Goal: Obtain resource: Download file/media

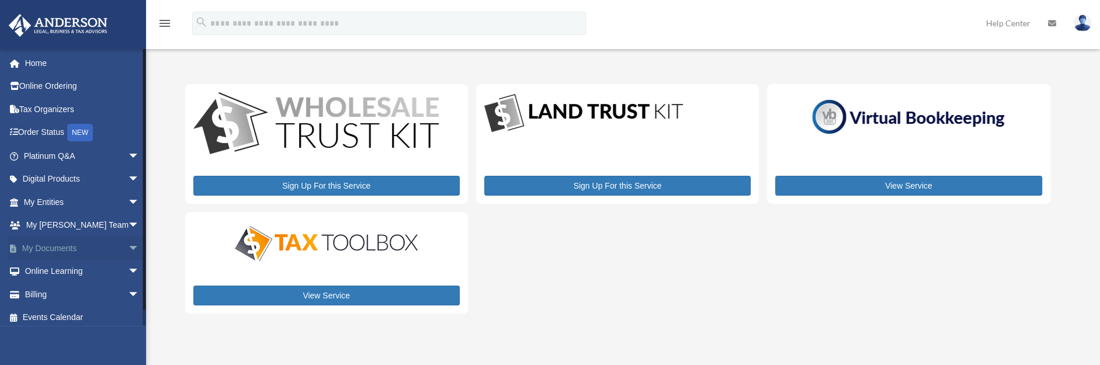
click at [128, 244] on span "arrow_drop_down" at bounding box center [139, 249] width 23 height 24
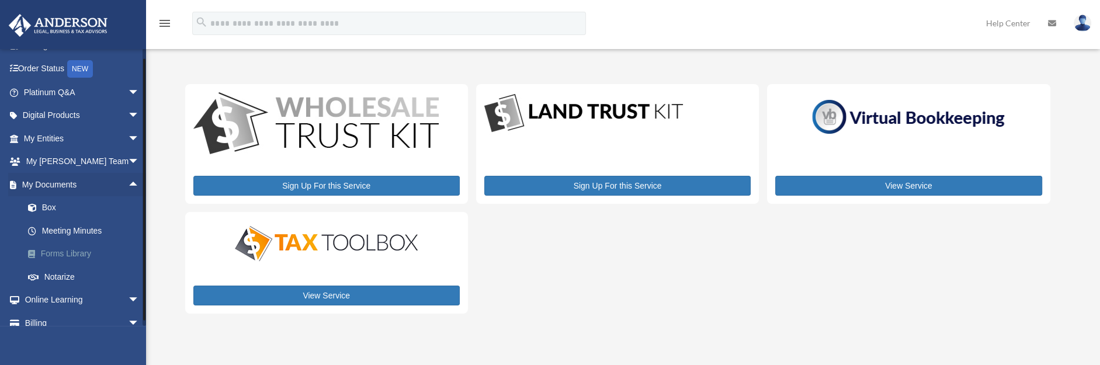
scroll to position [98, 0]
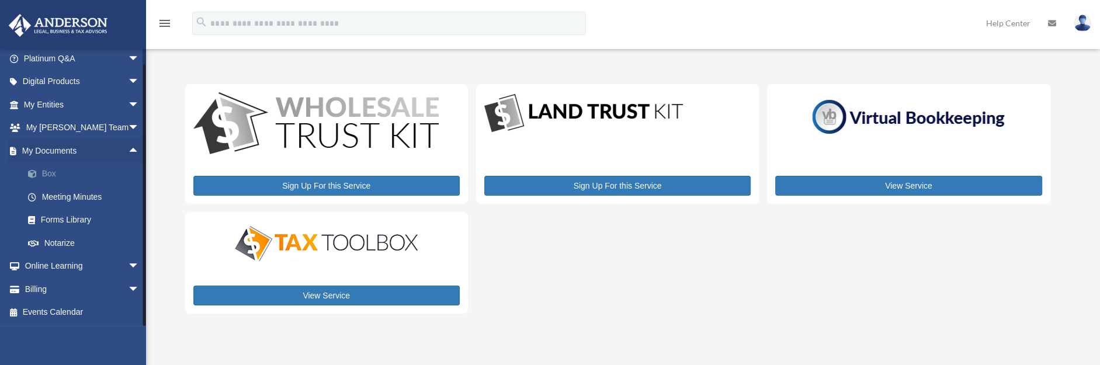
click at [56, 174] on link "Box" at bounding box center [86, 173] width 141 height 23
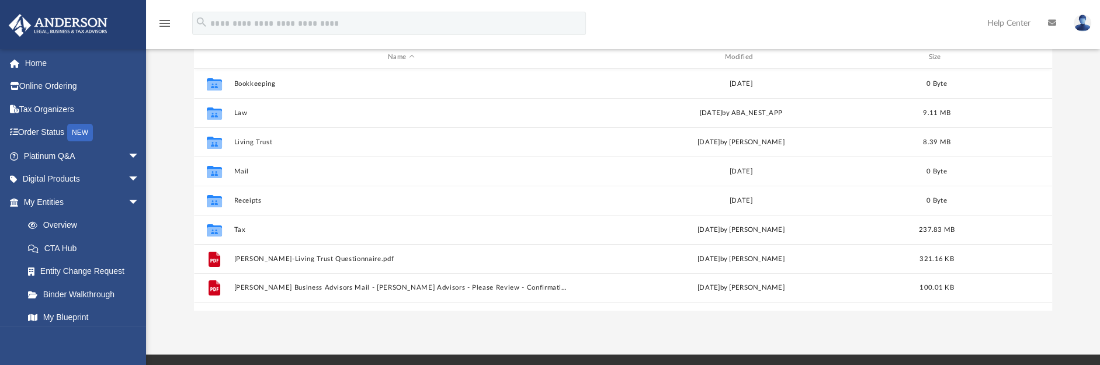
scroll to position [145, 0]
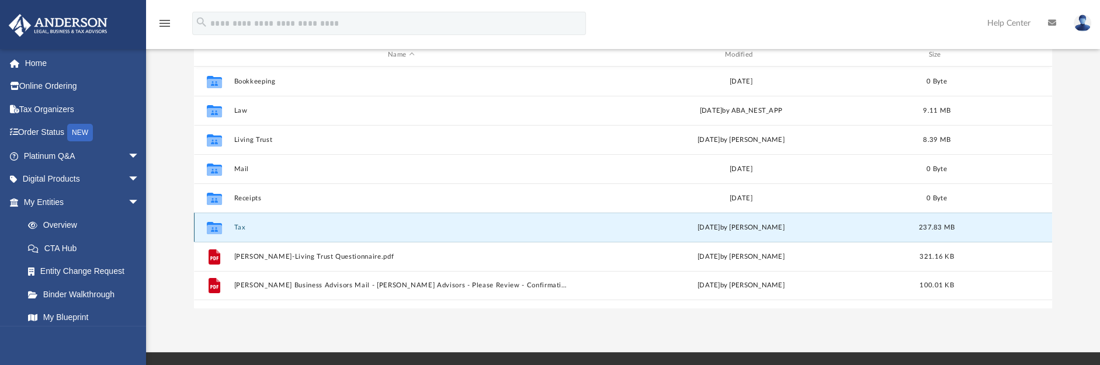
click at [239, 224] on button "Tax" at bounding box center [401, 228] width 335 height 8
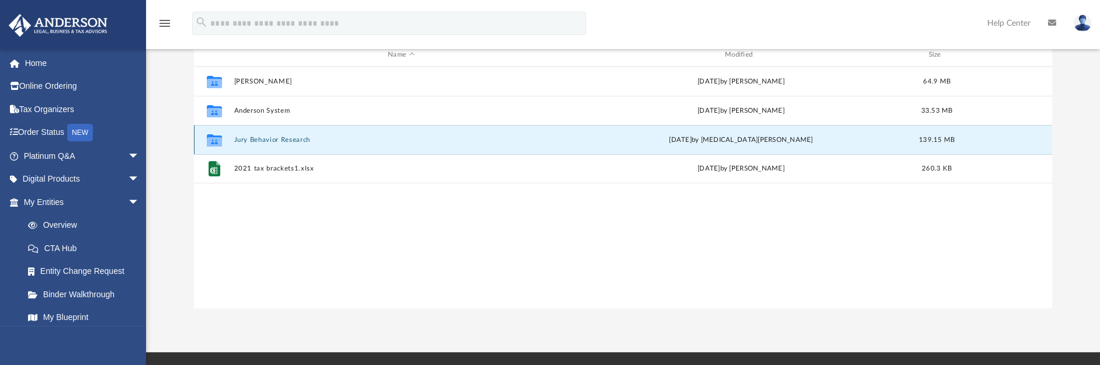
click at [309, 138] on button "Jury Behavior Research" at bounding box center [401, 140] width 335 height 8
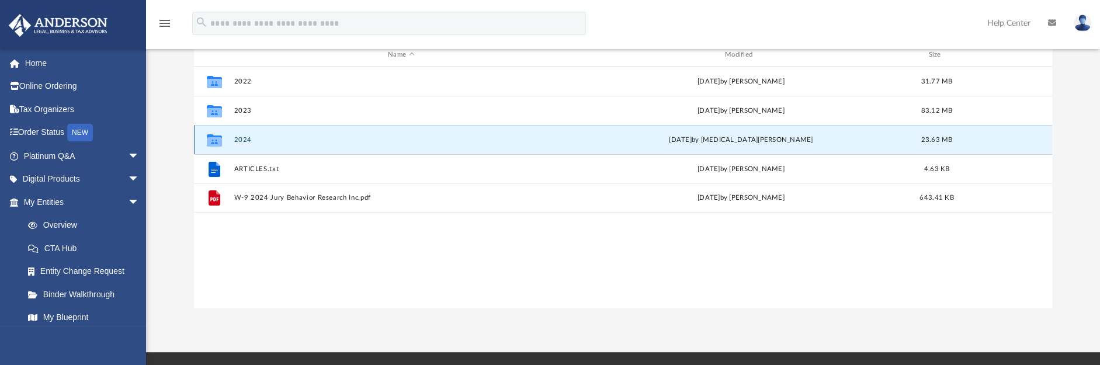
click at [249, 137] on button "2024" at bounding box center [401, 140] width 335 height 8
click at [602, 273] on div "Collaborated Folder 2022 [DATE] by [PERSON_NAME] 31.77 MB Collaborated Folder 2…" at bounding box center [623, 188] width 858 height 242
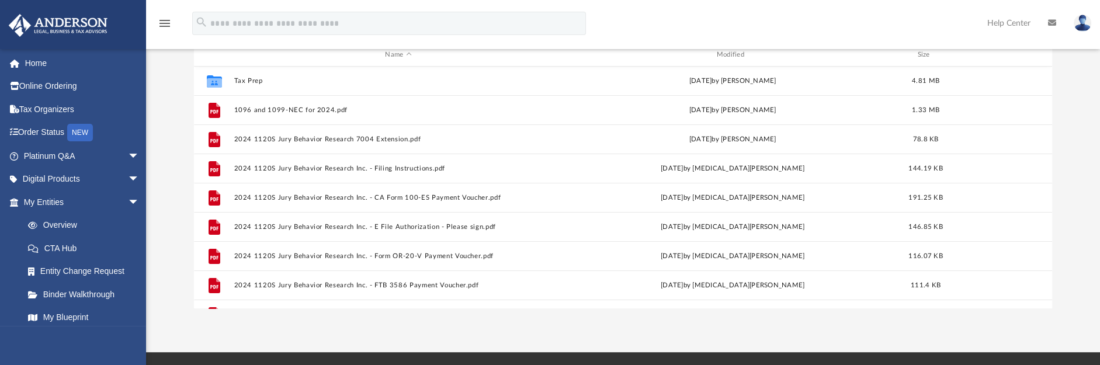
scroll to position [0, 0]
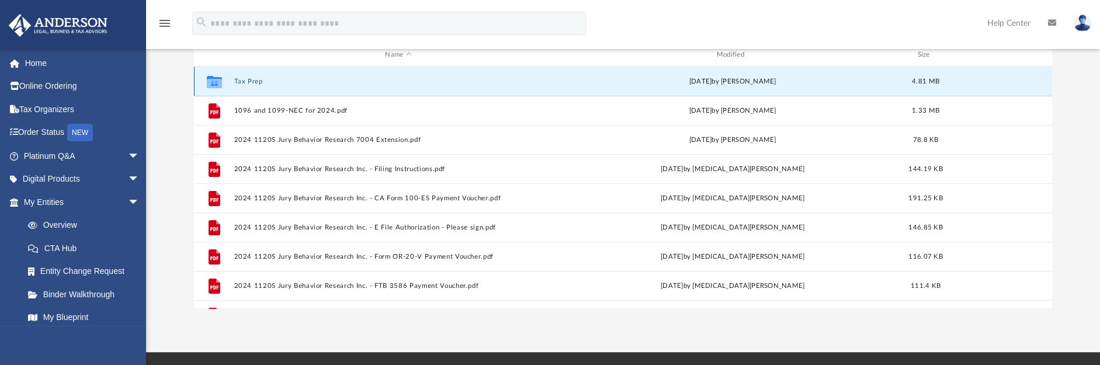
click at [251, 81] on button "Tax Prep" at bounding box center [398, 82] width 329 height 8
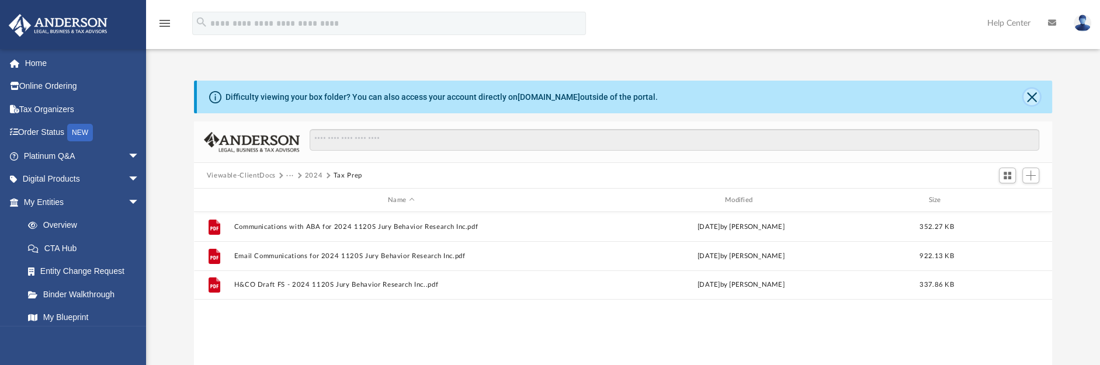
click at [1031, 94] on button "Close" at bounding box center [1032, 97] width 16 height 16
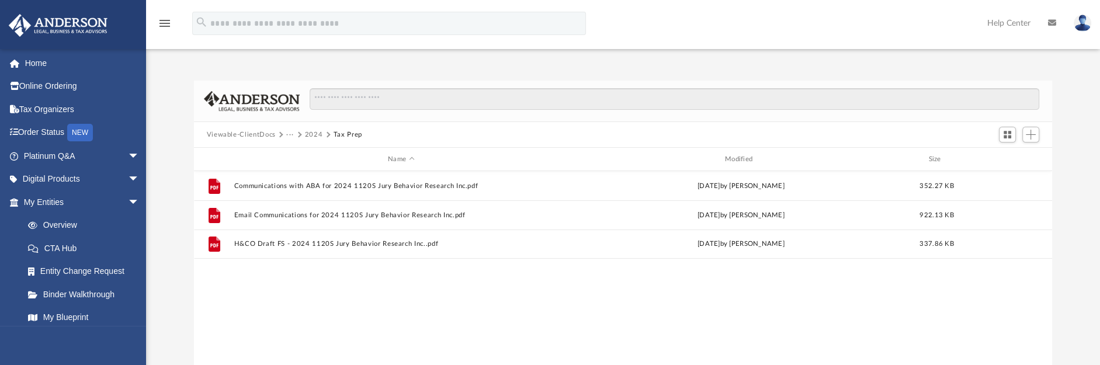
click at [259, 133] on button "Viewable-ClientDocs" at bounding box center [241, 135] width 69 height 11
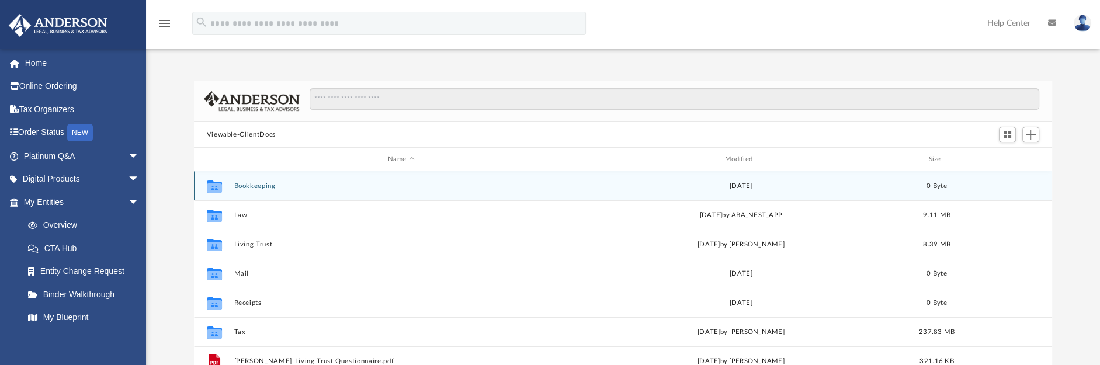
scroll to position [72, 0]
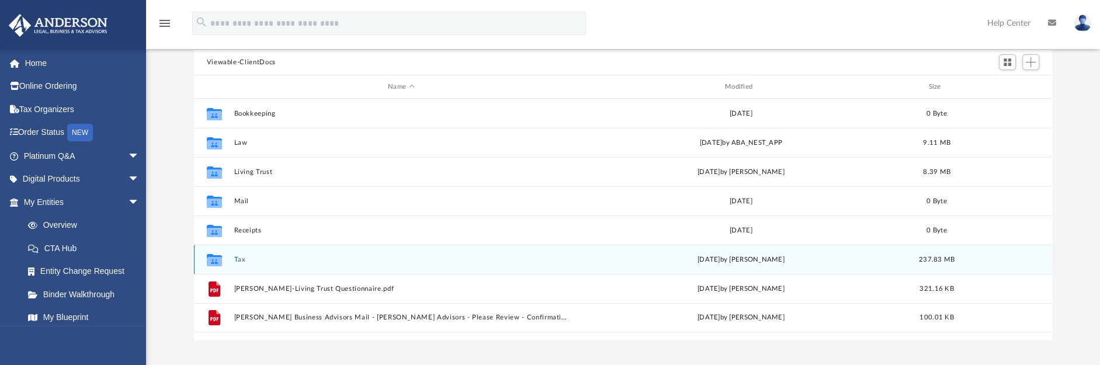
click at [244, 258] on button "Tax" at bounding box center [401, 260] width 335 height 8
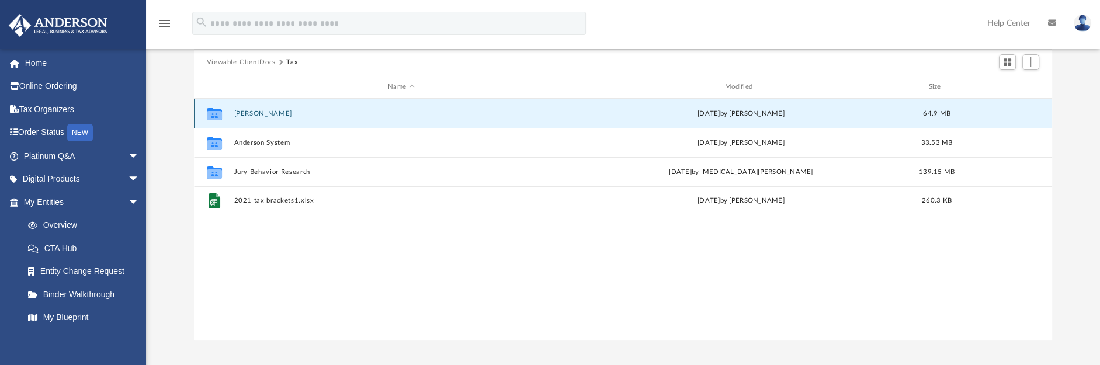
click at [274, 113] on button "[PERSON_NAME]" at bounding box center [401, 114] width 335 height 8
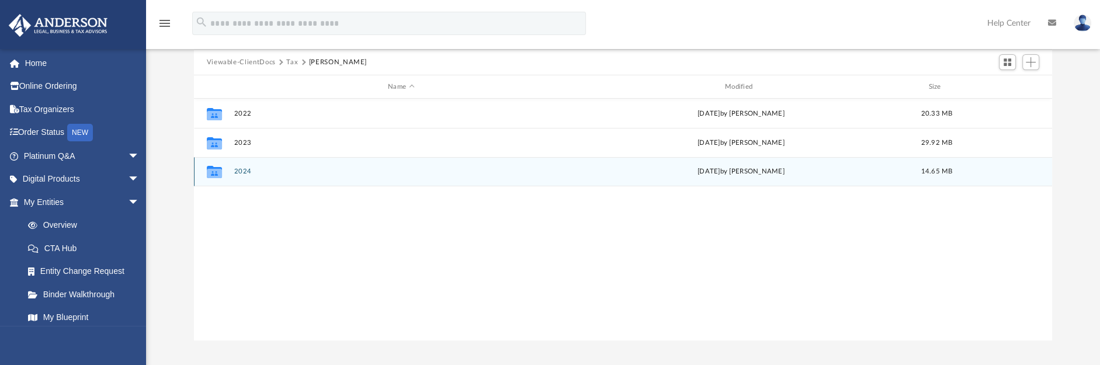
click at [239, 169] on button "2024" at bounding box center [401, 172] width 335 height 8
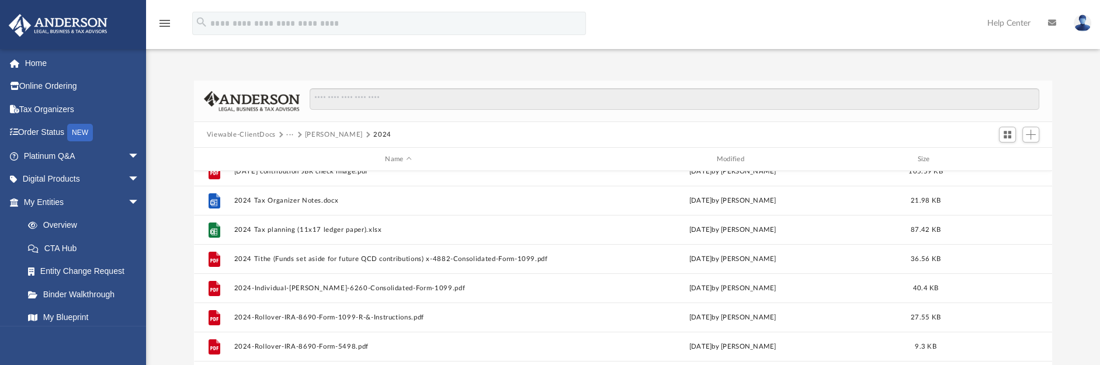
scroll to position [145, 0]
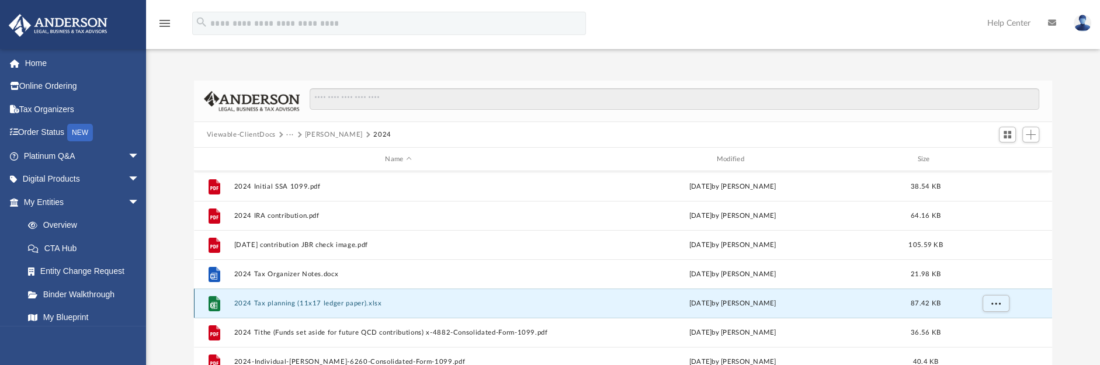
click at [386, 302] on button "2024 Tax planning (11x17 ledger paper).xlsx" at bounding box center [398, 304] width 329 height 8
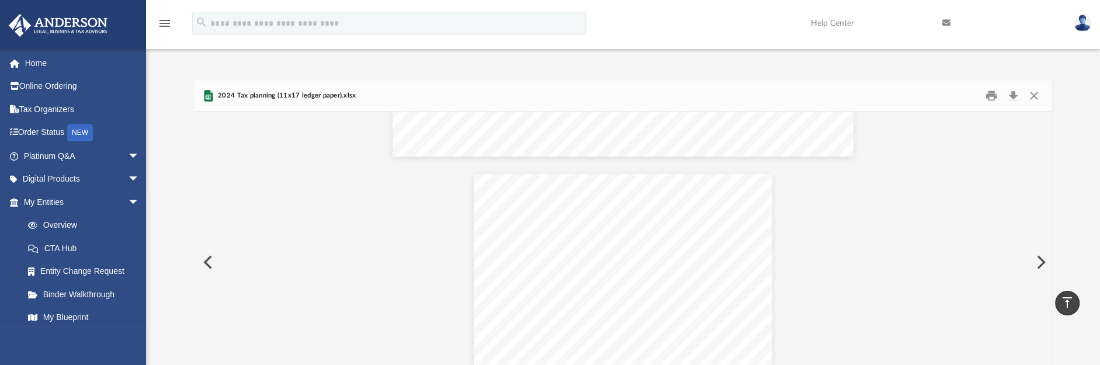
scroll to position [0, 0]
click at [1032, 95] on button "Close" at bounding box center [1034, 96] width 21 height 18
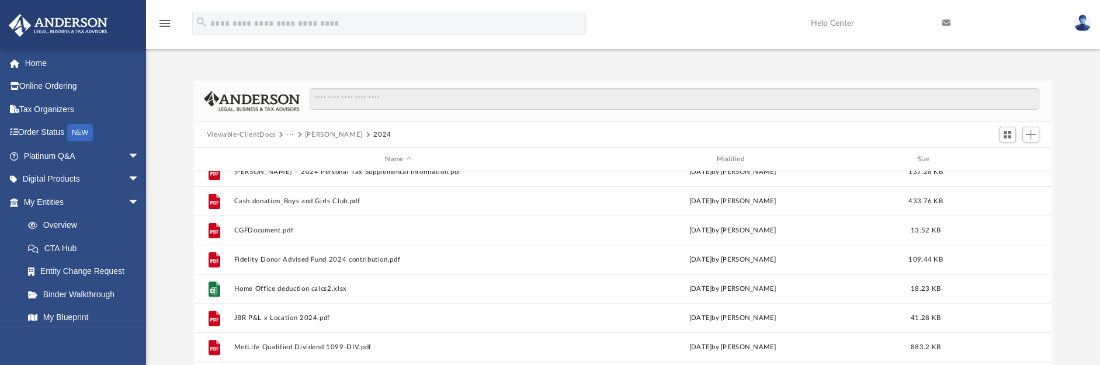
scroll to position [584, 0]
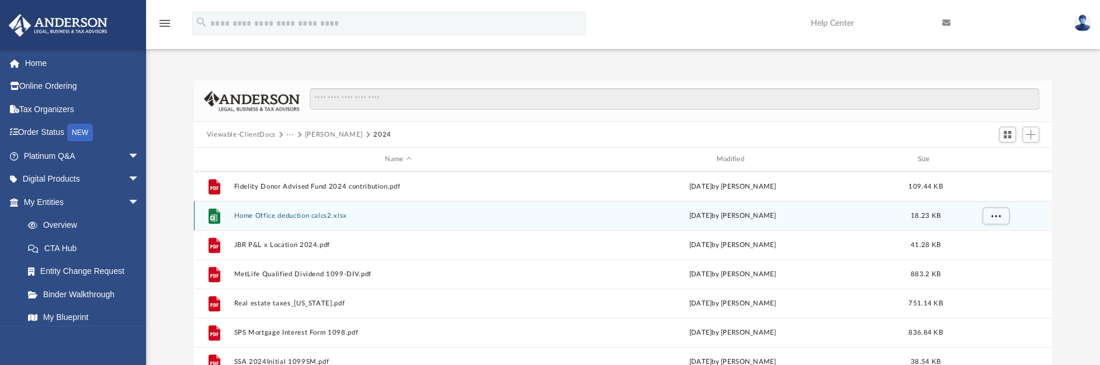
click at [317, 214] on button "Home Office deduction calcs2.xlsx" at bounding box center [398, 216] width 329 height 8
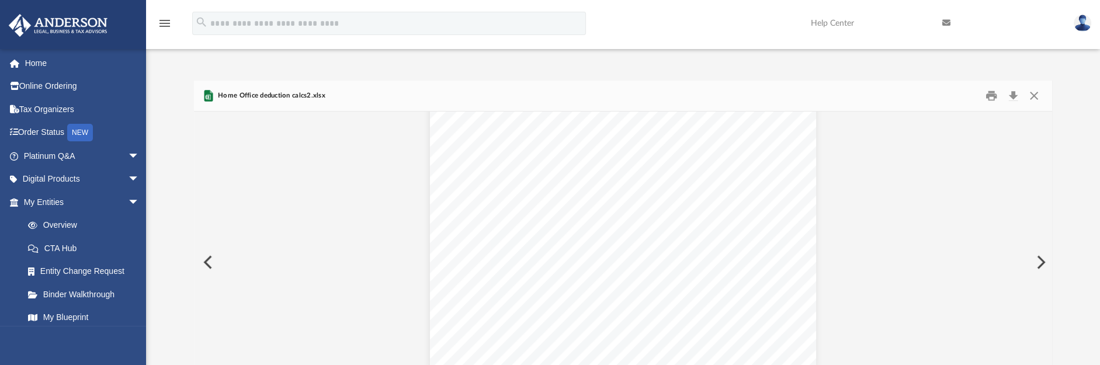
scroll to position [0, 0]
click at [1037, 95] on button "Close" at bounding box center [1034, 96] width 21 height 18
